Goal: Register for event/course

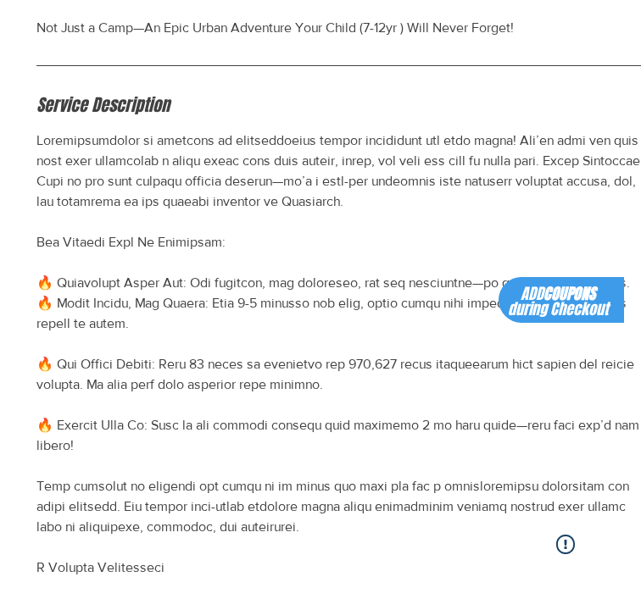
scroll to position [0, 74]
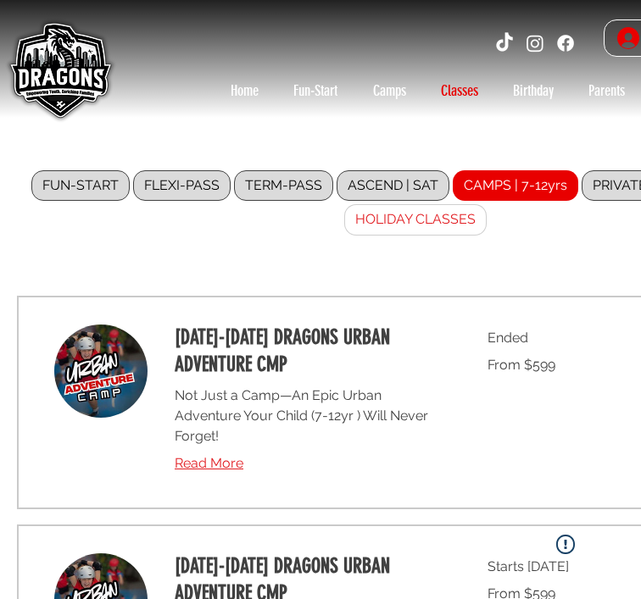
click at [469, 225] on label "HOLIDAY CLASSES" at bounding box center [415, 219] width 142 height 31
click at [0, 0] on input "HOLIDAY CLASSES" at bounding box center [0, 0] width 0 height 0
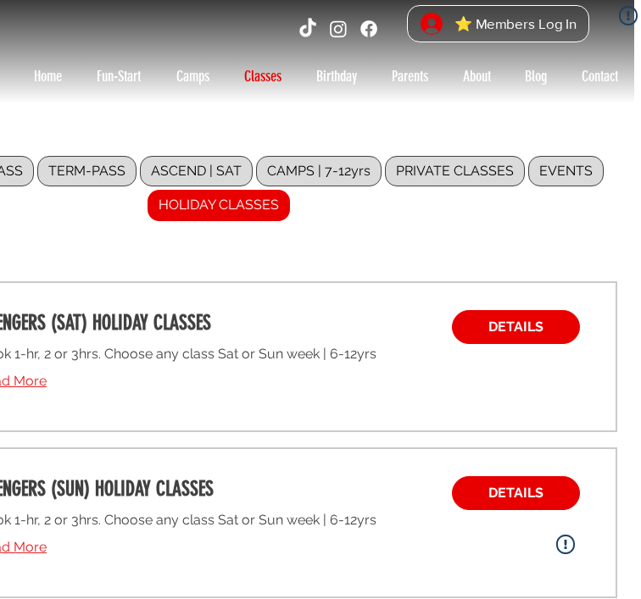
scroll to position [14, 211]
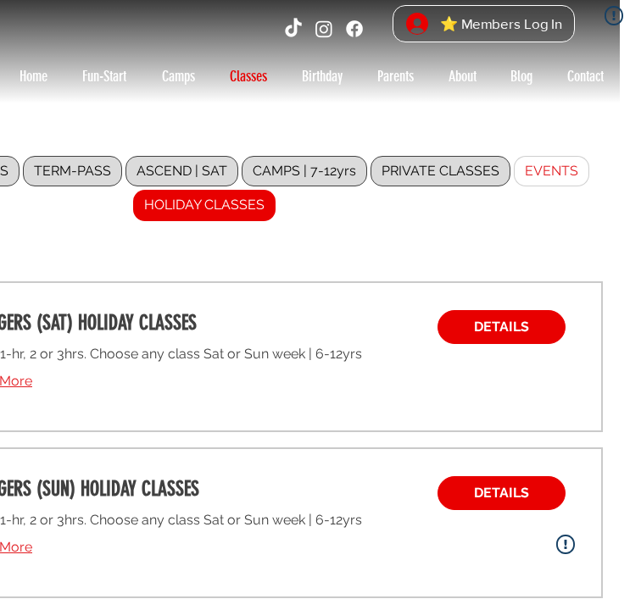
click at [550, 169] on label "EVENTS" at bounding box center [551, 171] width 75 height 31
click at [0, 0] on input "EVENTS" at bounding box center [0, 0] width 0 height 0
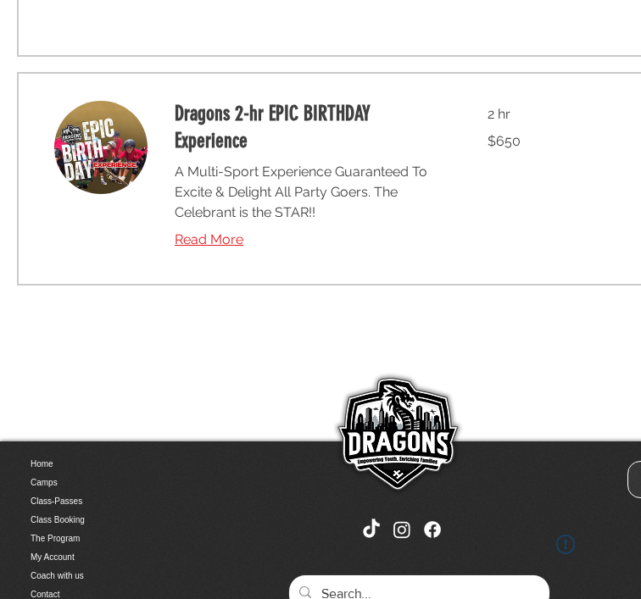
scroll to position [458, 0]
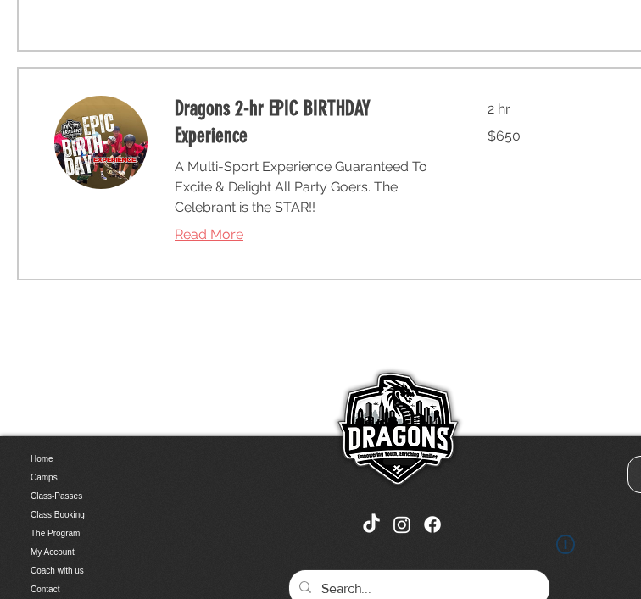
click at [221, 236] on span "Read More" at bounding box center [209, 234] width 69 height 16
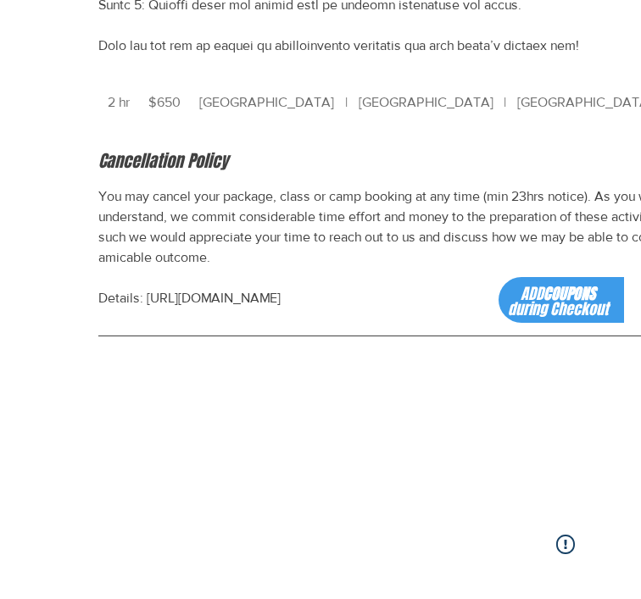
scroll to position [753, 0]
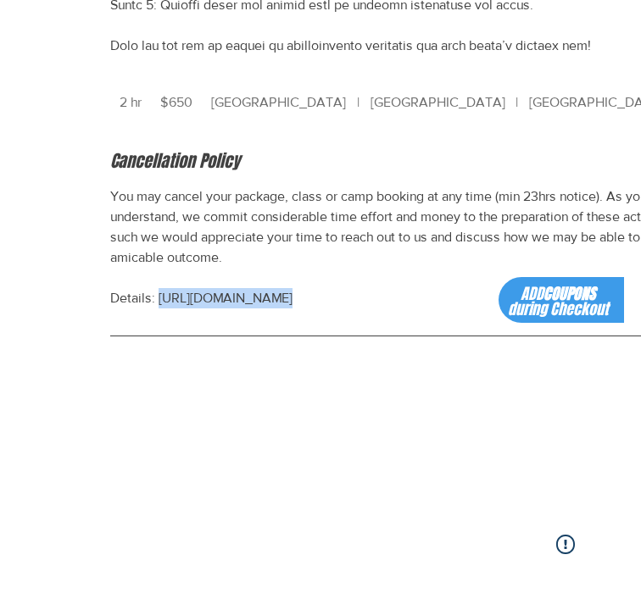
drag, startPoint x: 158, startPoint y: 299, endPoint x: 475, endPoint y: 317, distance: 317.6
copy p "https://www.skatedragons.com/terms-conditions"
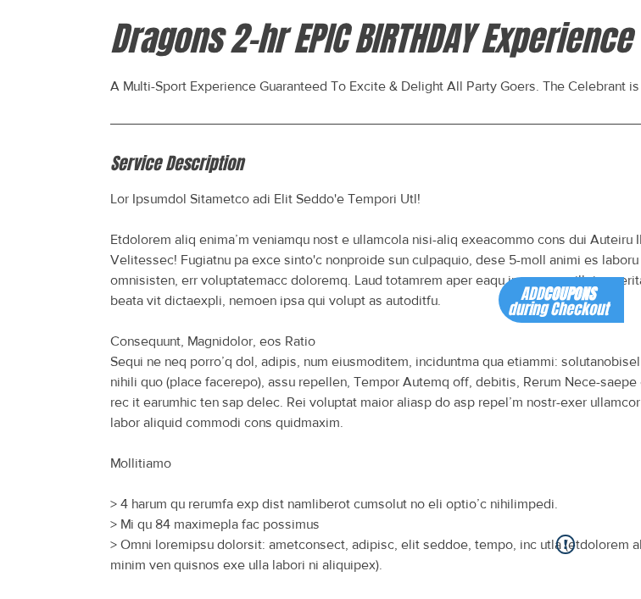
scroll to position [0, 0]
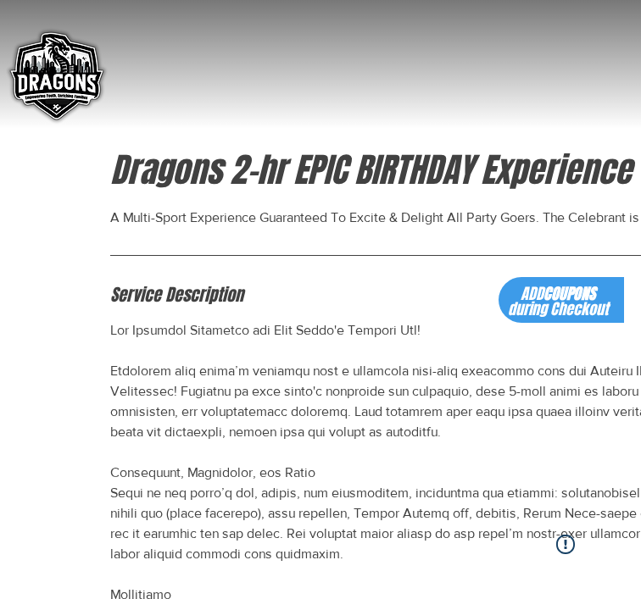
click at [61, 84] on img "main content" at bounding box center [55, 77] width 109 height 109
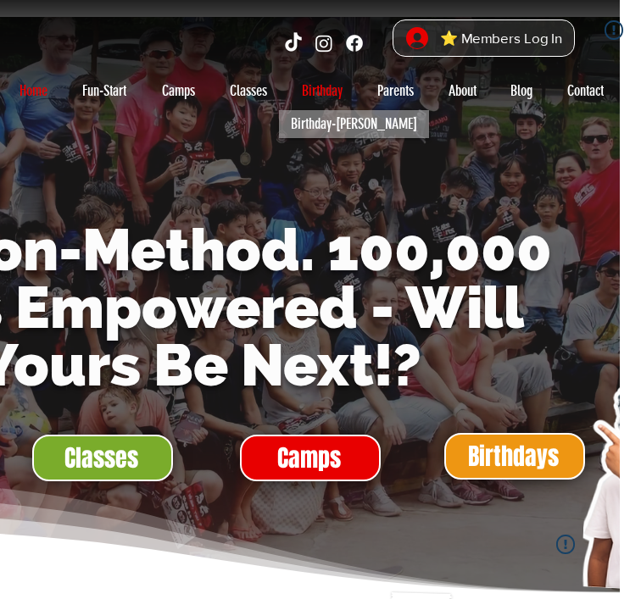
scroll to position [0, 209]
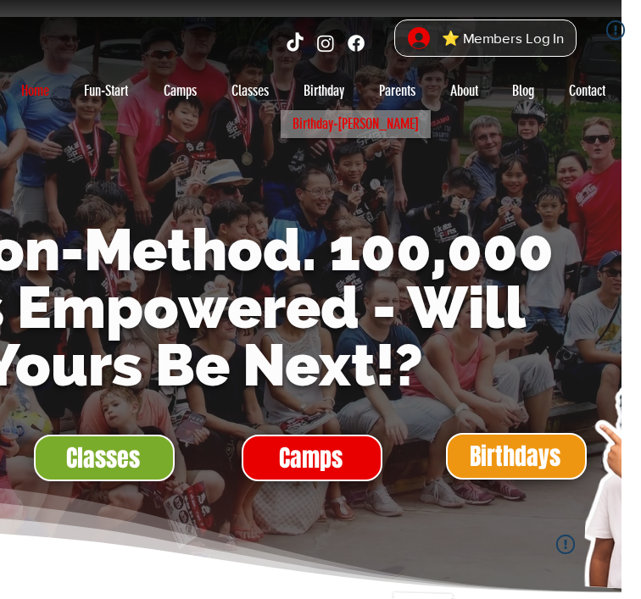
click at [318, 128] on p "Birthday-[PERSON_NAME]" at bounding box center [356, 124] width 142 height 28
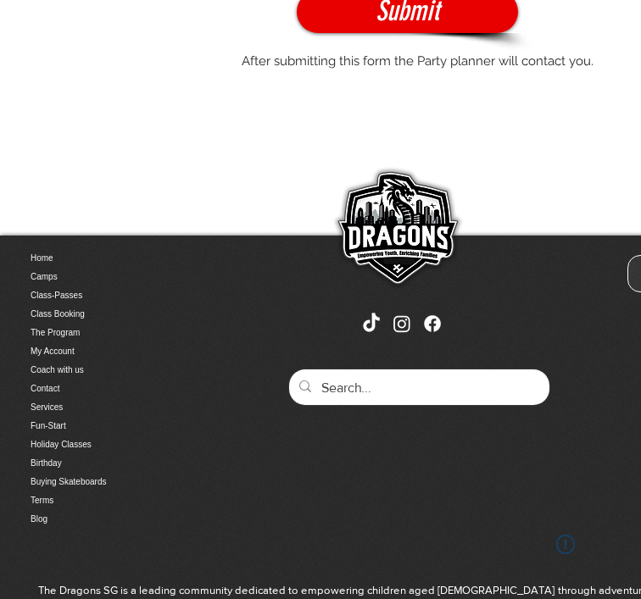
scroll to position [1411, 0]
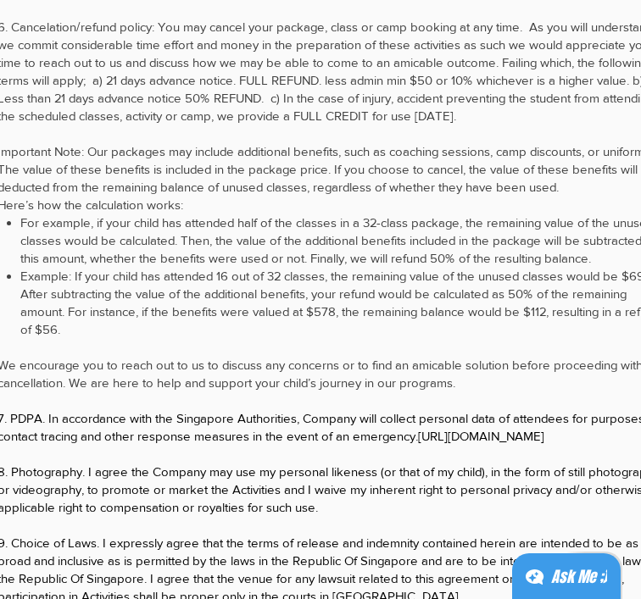
scroll to position [1666, 87]
